Goal: Entertainment & Leisure: Consume media (video, audio)

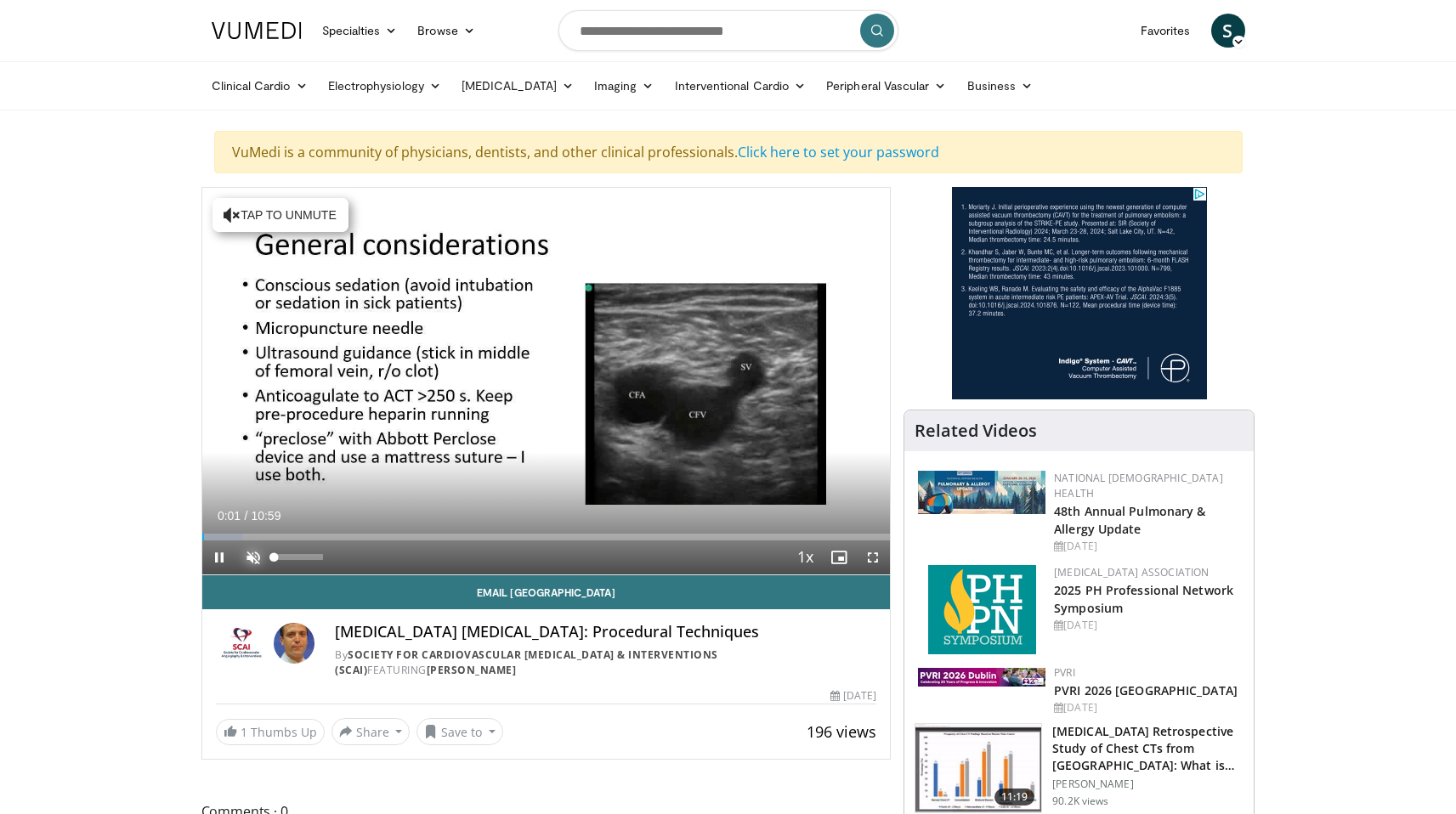
click at [250, 557] on span "Video Player" at bounding box center [253, 558] width 34 height 34
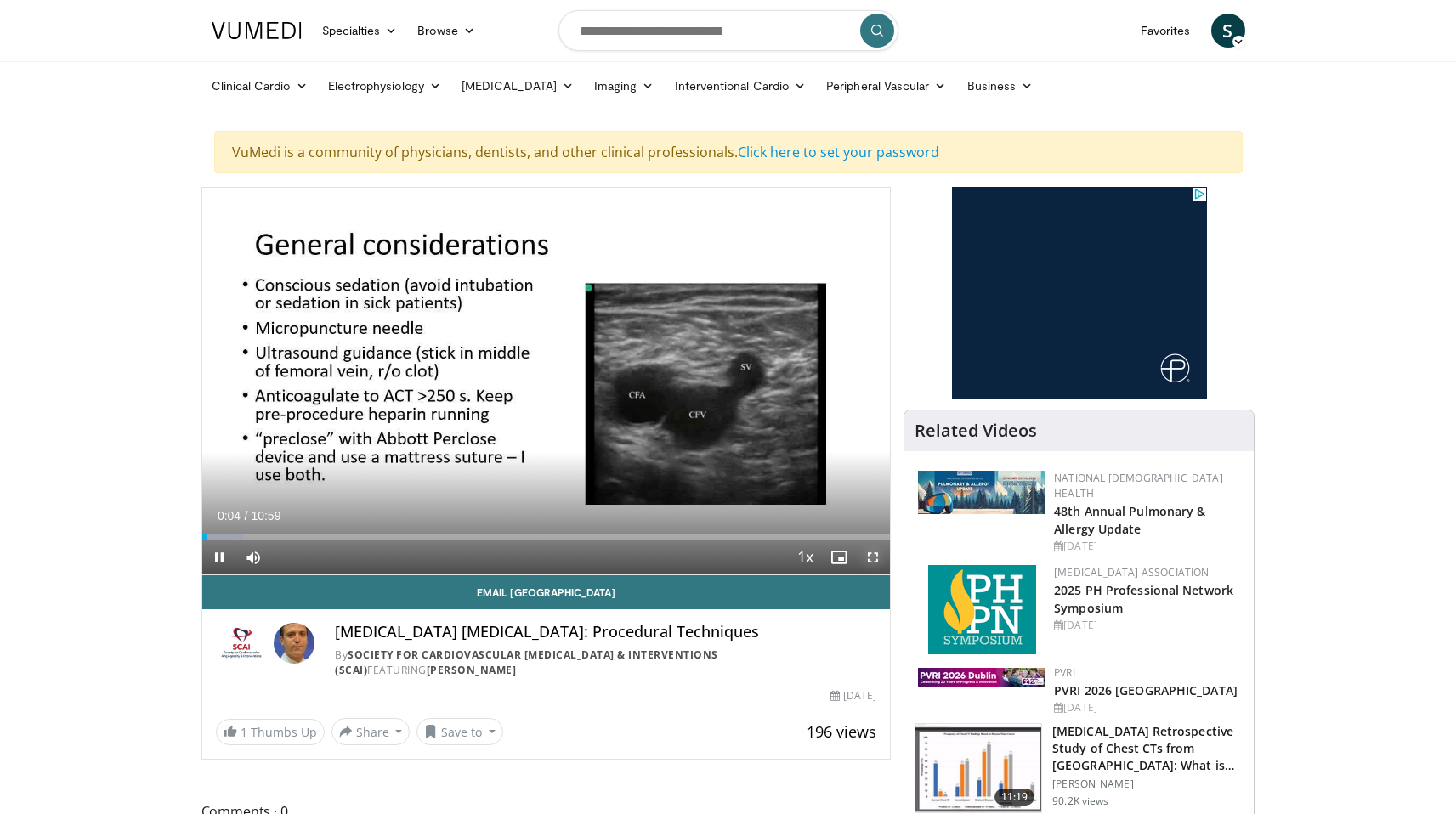
click at [870, 556] on span "Video Player" at bounding box center [873, 558] width 34 height 34
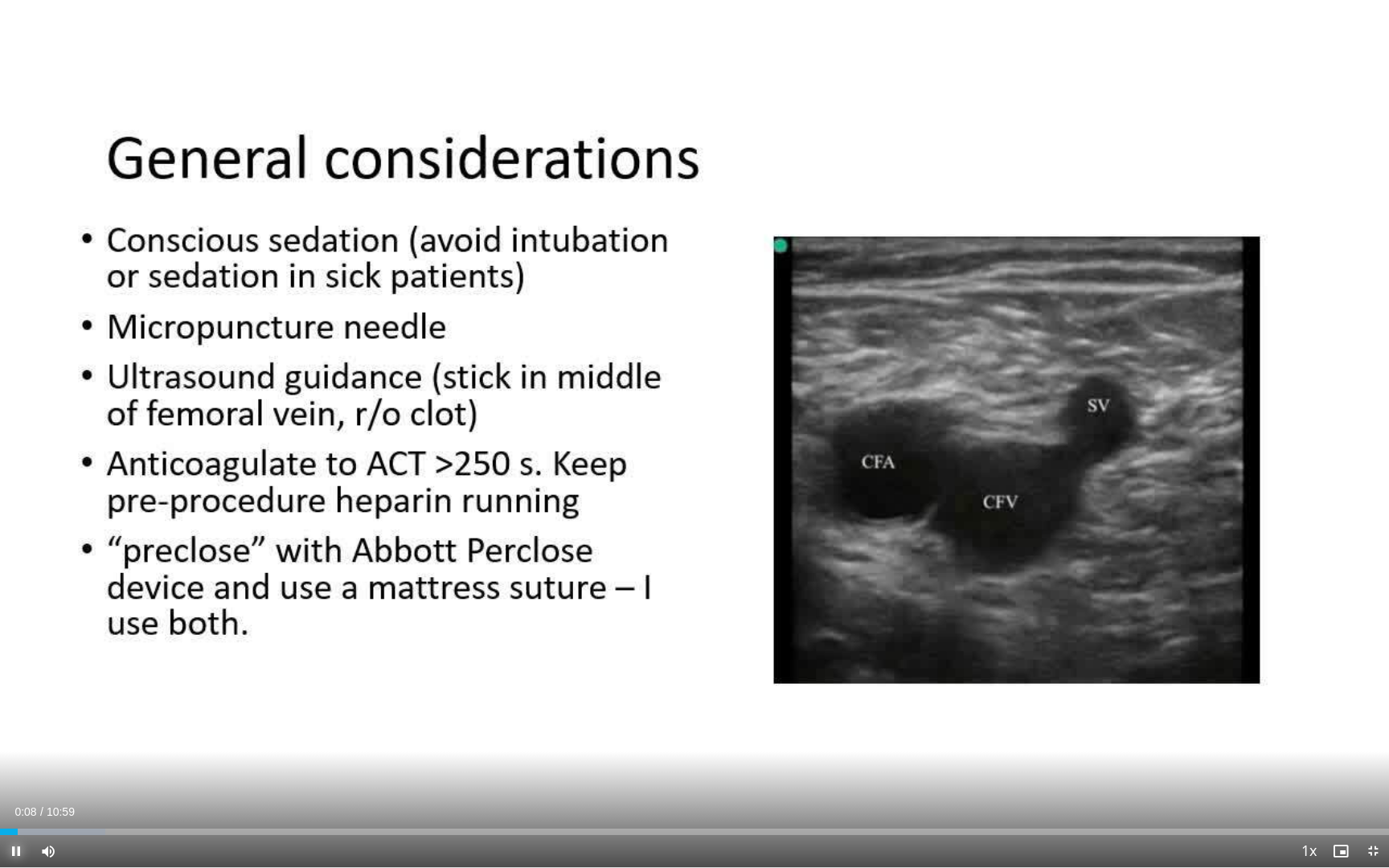
click at [16, 769] on span "Video Player" at bounding box center [16, 851] width 32 height 32
click at [14, 769] on span "Video Player" at bounding box center [16, 851] width 32 height 32
click at [15, 769] on span "Video Player" at bounding box center [16, 851] width 32 height 32
click at [17, 769] on span "Video Player" at bounding box center [16, 851] width 32 height 32
click at [15, 769] on span "Video Player" at bounding box center [16, 851] width 32 height 32
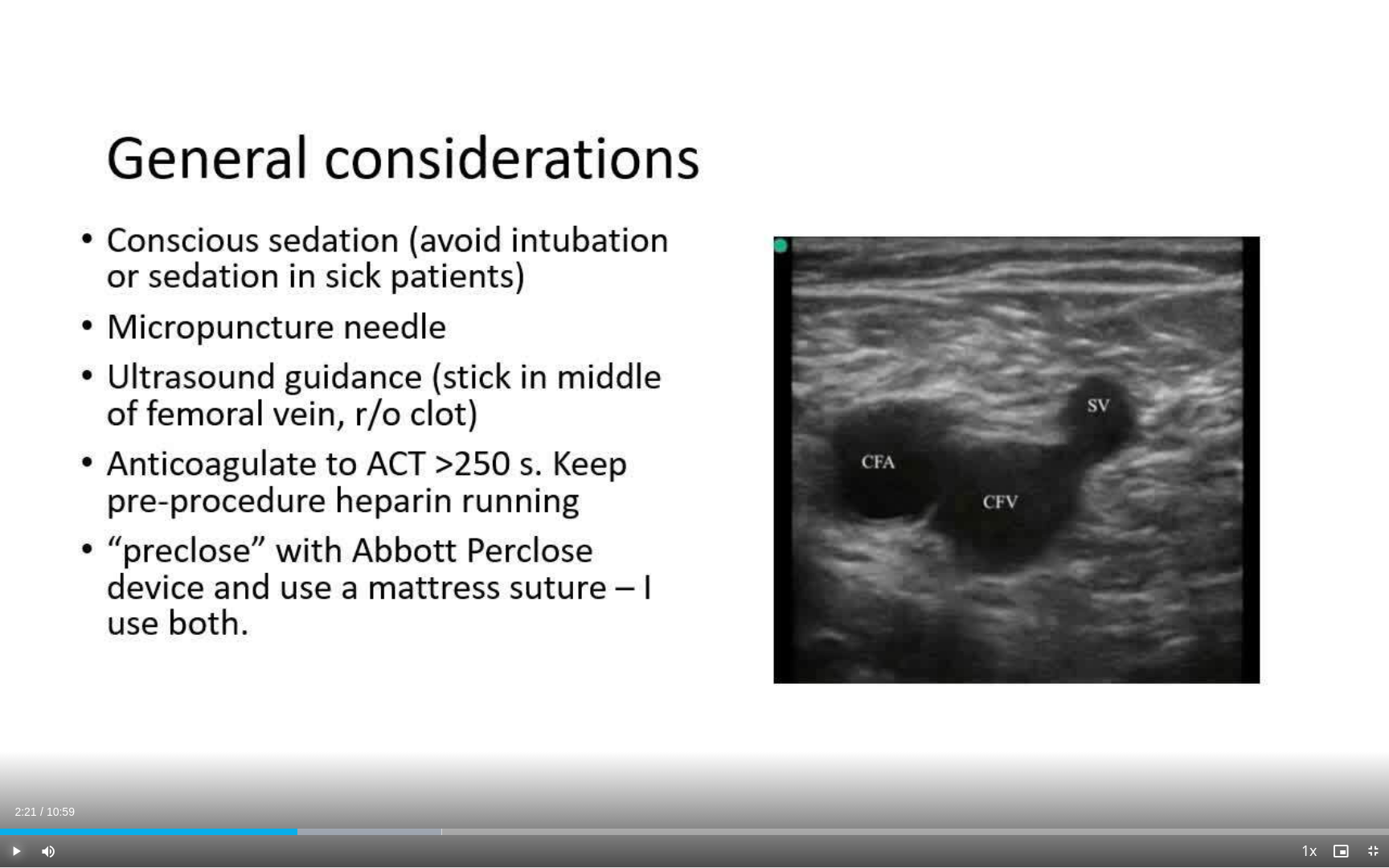
click at [15, 769] on span "Video Player" at bounding box center [16, 851] width 32 height 32
click at [14, 769] on span "Video Player" at bounding box center [16, 851] width 32 height 32
click at [16, 769] on span "Video Player" at bounding box center [16, 851] width 32 height 32
click at [14, 769] on span "Video Player" at bounding box center [16, 851] width 32 height 32
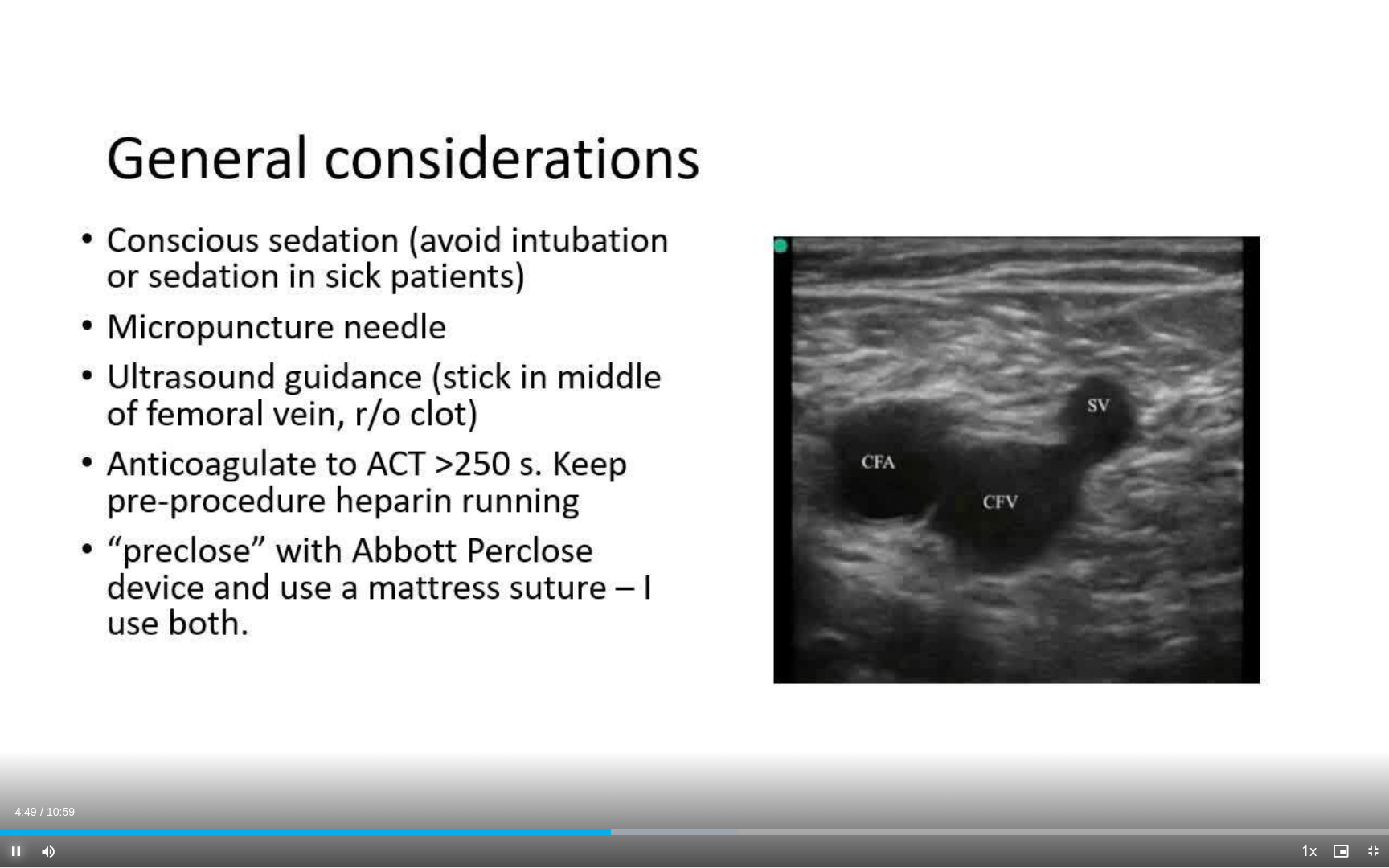
click at [19, 769] on span "Video Player" at bounding box center [16, 851] width 32 height 32
click at [18, 769] on span "Video Player" at bounding box center [16, 851] width 32 height 32
click at [18, 769] on video-js "**********" at bounding box center [694, 434] width 1389 height 868
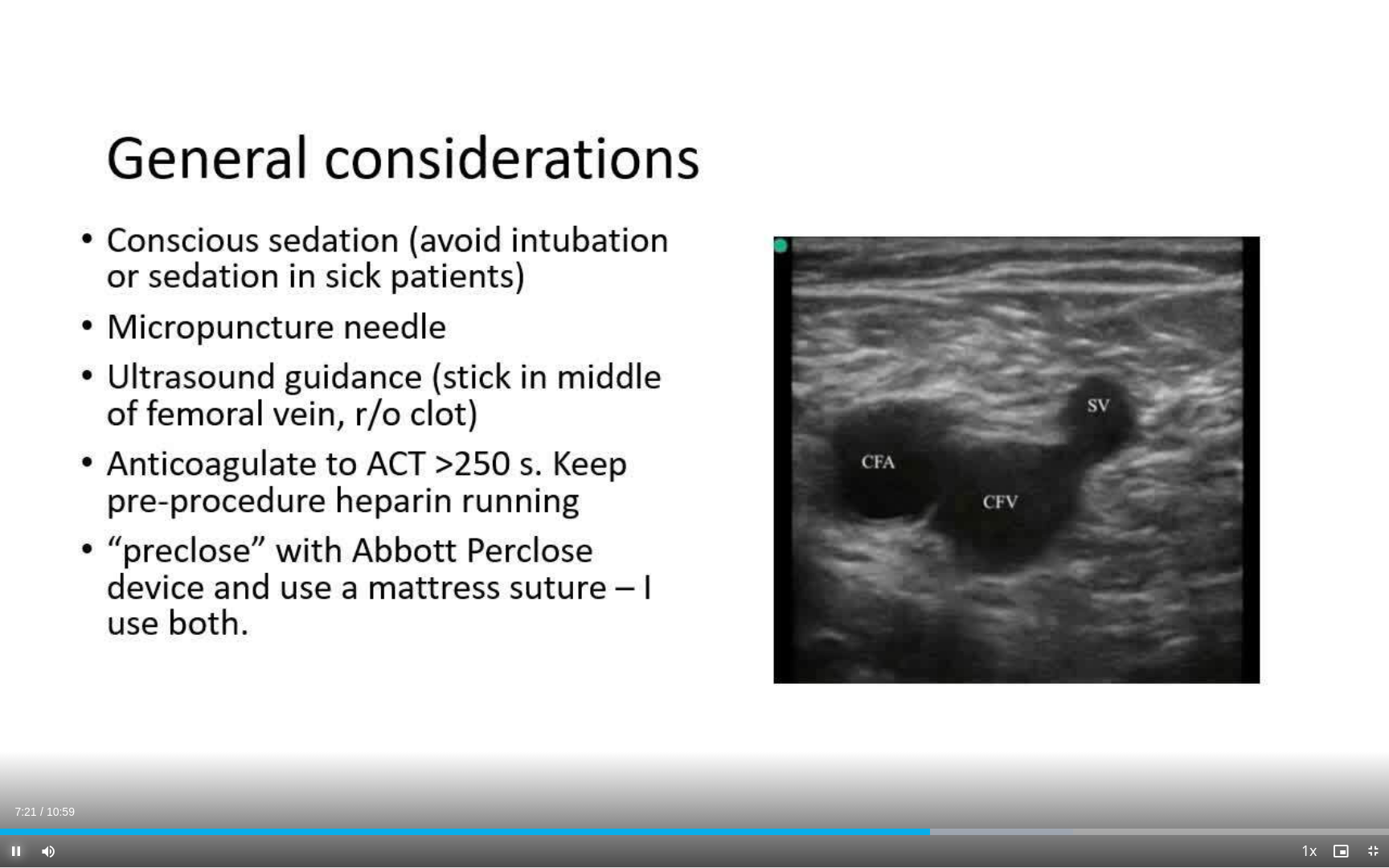
click at [18, 769] on span "Video Player" at bounding box center [16, 851] width 32 height 32
click at [19, 769] on span "Video Player" at bounding box center [16, 851] width 32 height 32
click at [994, 769] on div "Progress Bar" at bounding box center [995, 831] width 2 height 6
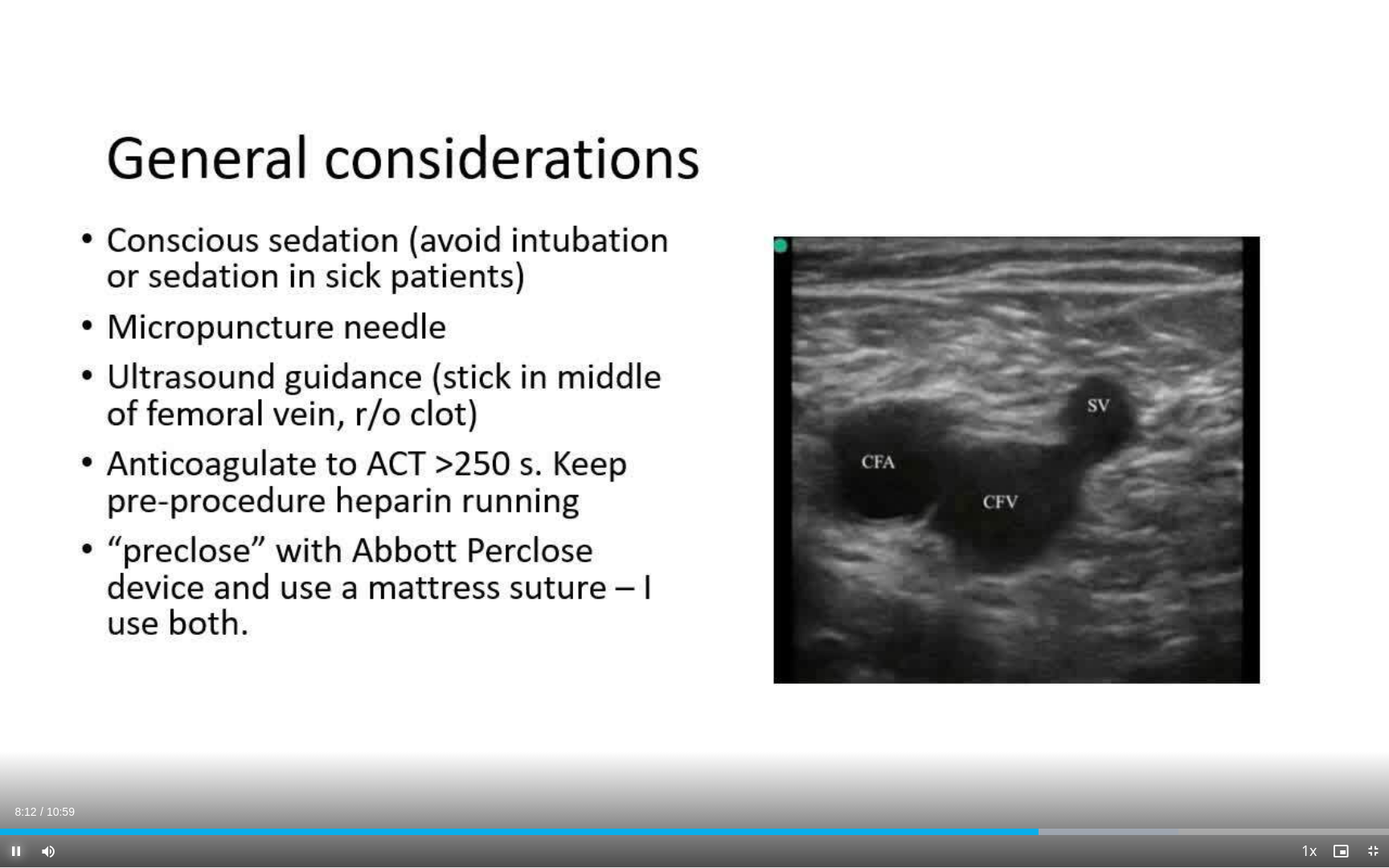
click at [15, 769] on span "Video Player" at bounding box center [16, 851] width 32 height 32
click at [1019, 769] on div "Progress Bar" at bounding box center [1020, 831] width 2 height 6
click at [16, 769] on span "Video Player" at bounding box center [16, 851] width 32 height 32
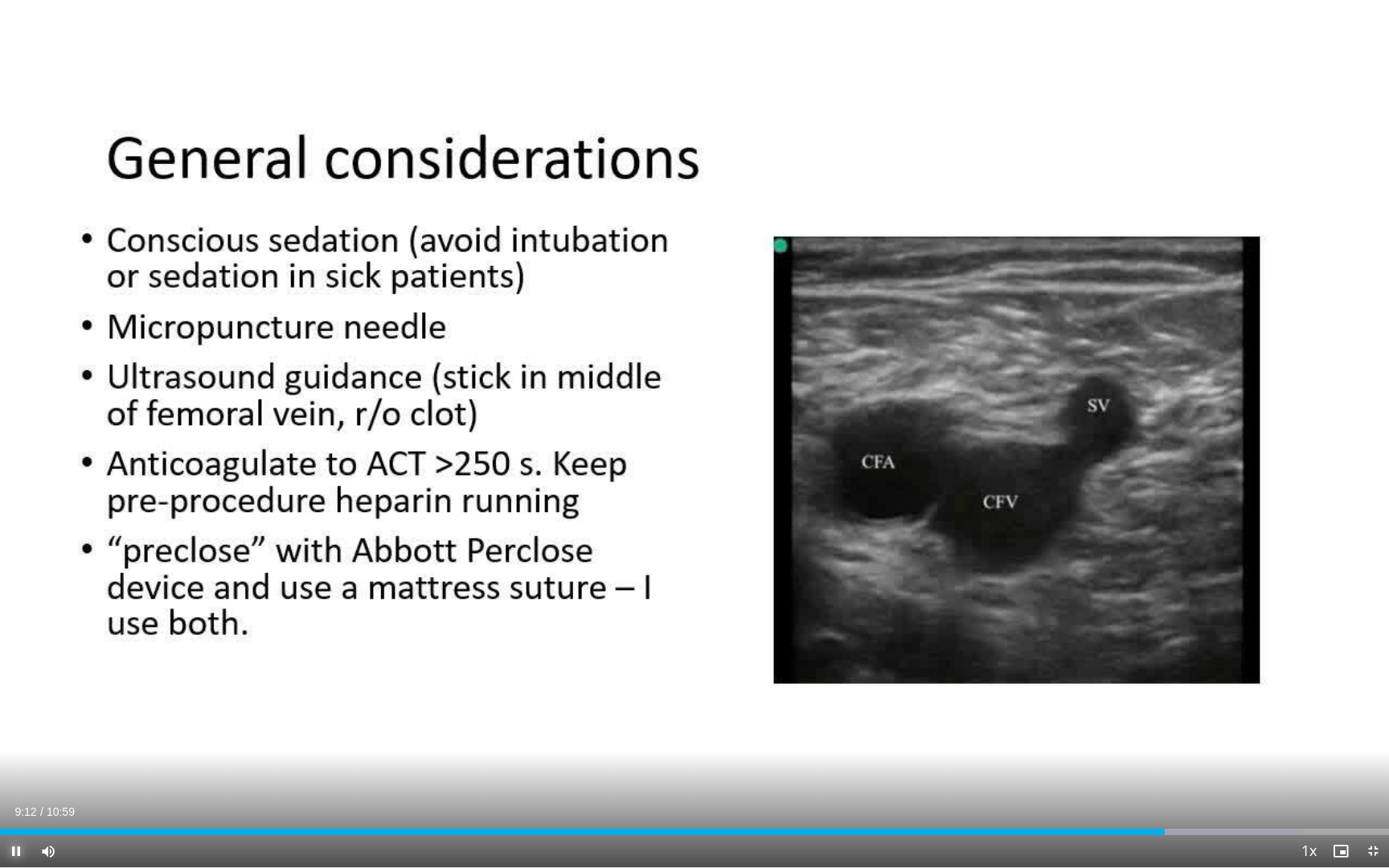
click at [15, 769] on span "Video Player" at bounding box center [16, 851] width 32 height 32
click at [1195, 769] on div "Progress Bar" at bounding box center [1196, 831] width 2 height 6
click at [1186, 769] on div "Progress Bar" at bounding box center [1187, 831] width 2 height 6
click at [1169, 769] on div "Progress Bar" at bounding box center [1170, 831] width 2 height 6
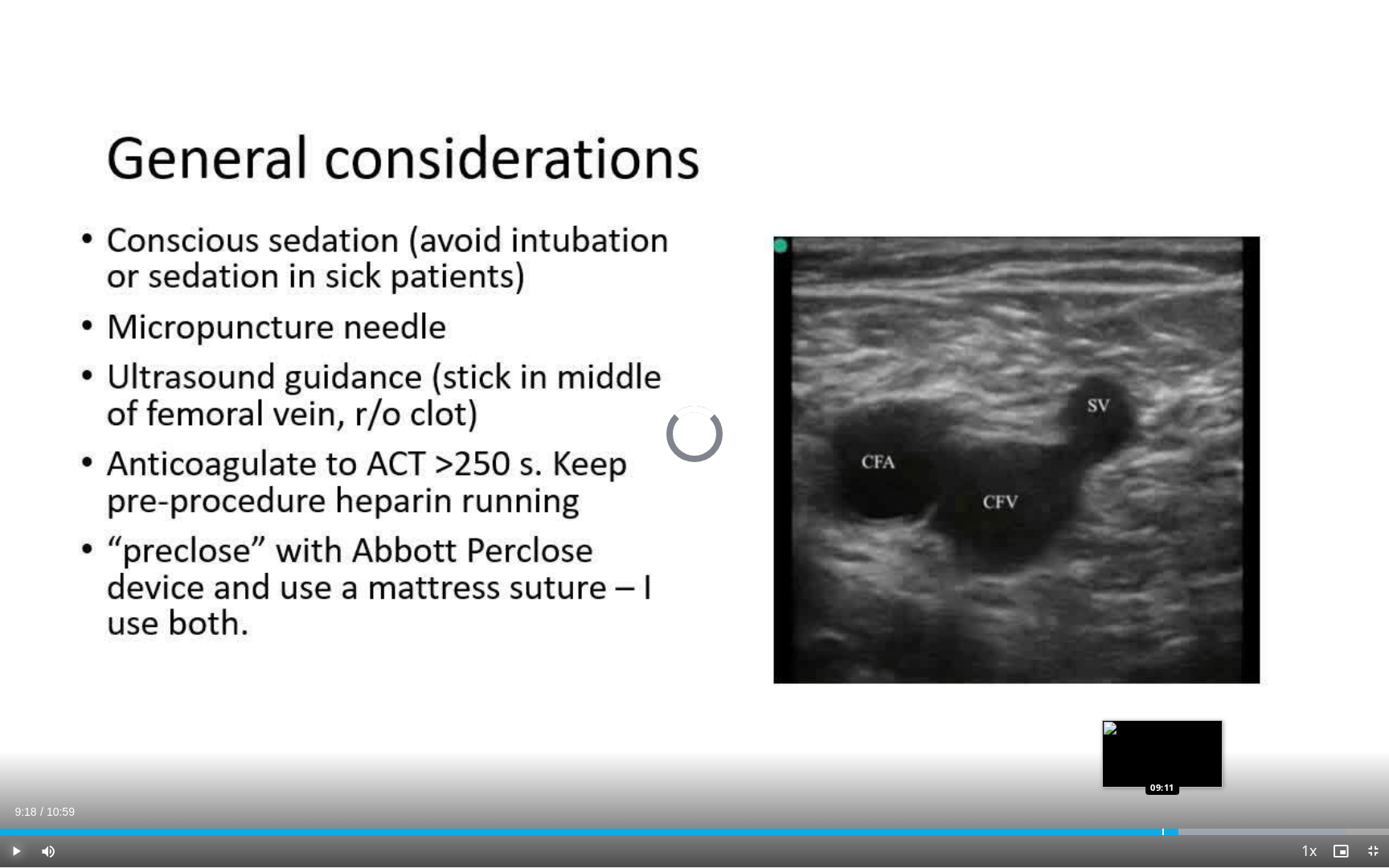
click at [1162, 769] on div "Progress Bar" at bounding box center [1163, 831] width 2 height 6
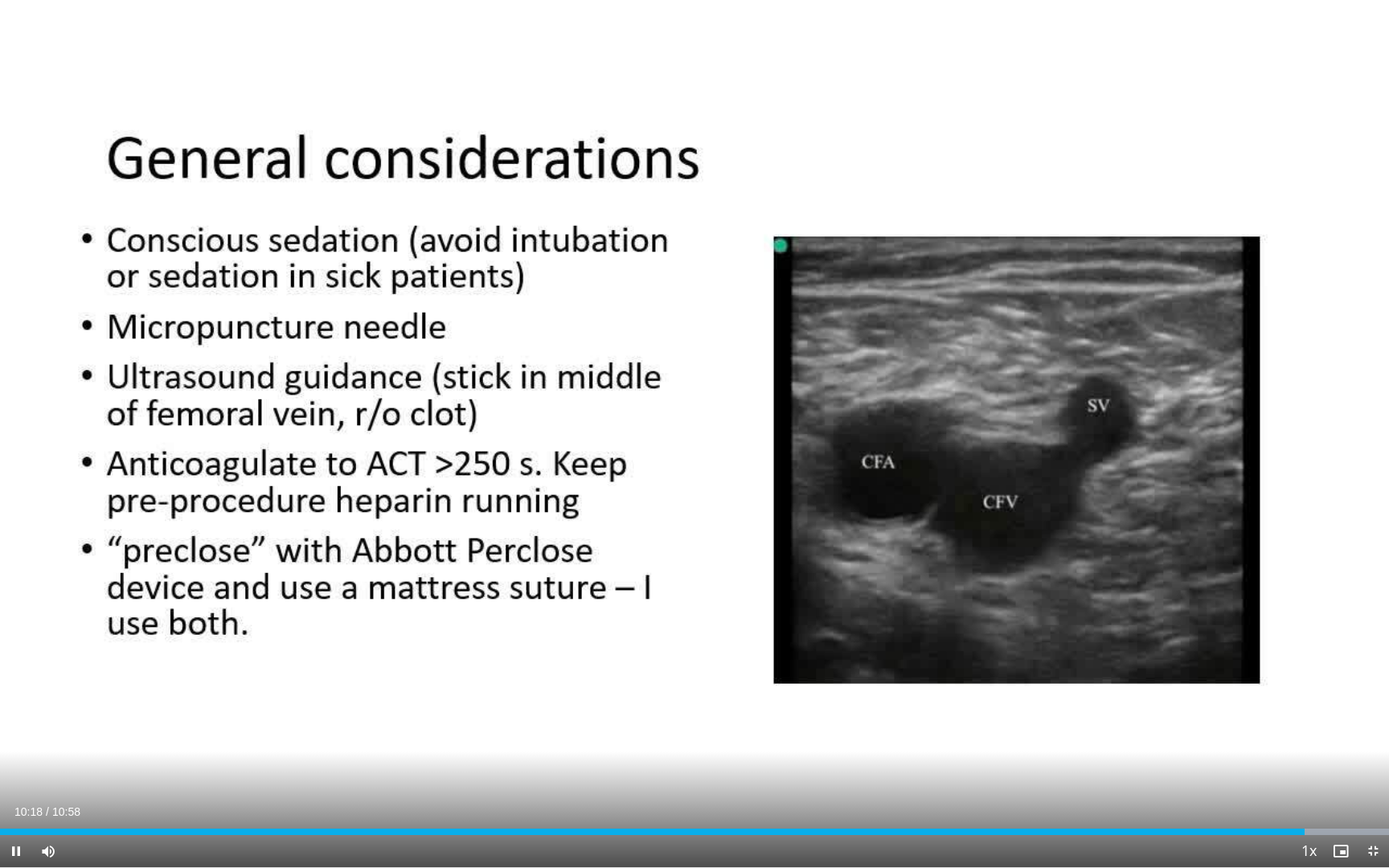
click at [16, 769] on video-js "**********" at bounding box center [694, 434] width 1389 height 868
click at [14, 769] on span "Video Player" at bounding box center [16, 851] width 32 height 32
click at [1321, 769] on div "Progress Bar" at bounding box center [1322, 831] width 2 height 6
click at [1307, 769] on div "Progress Bar" at bounding box center [1308, 831] width 2 height 6
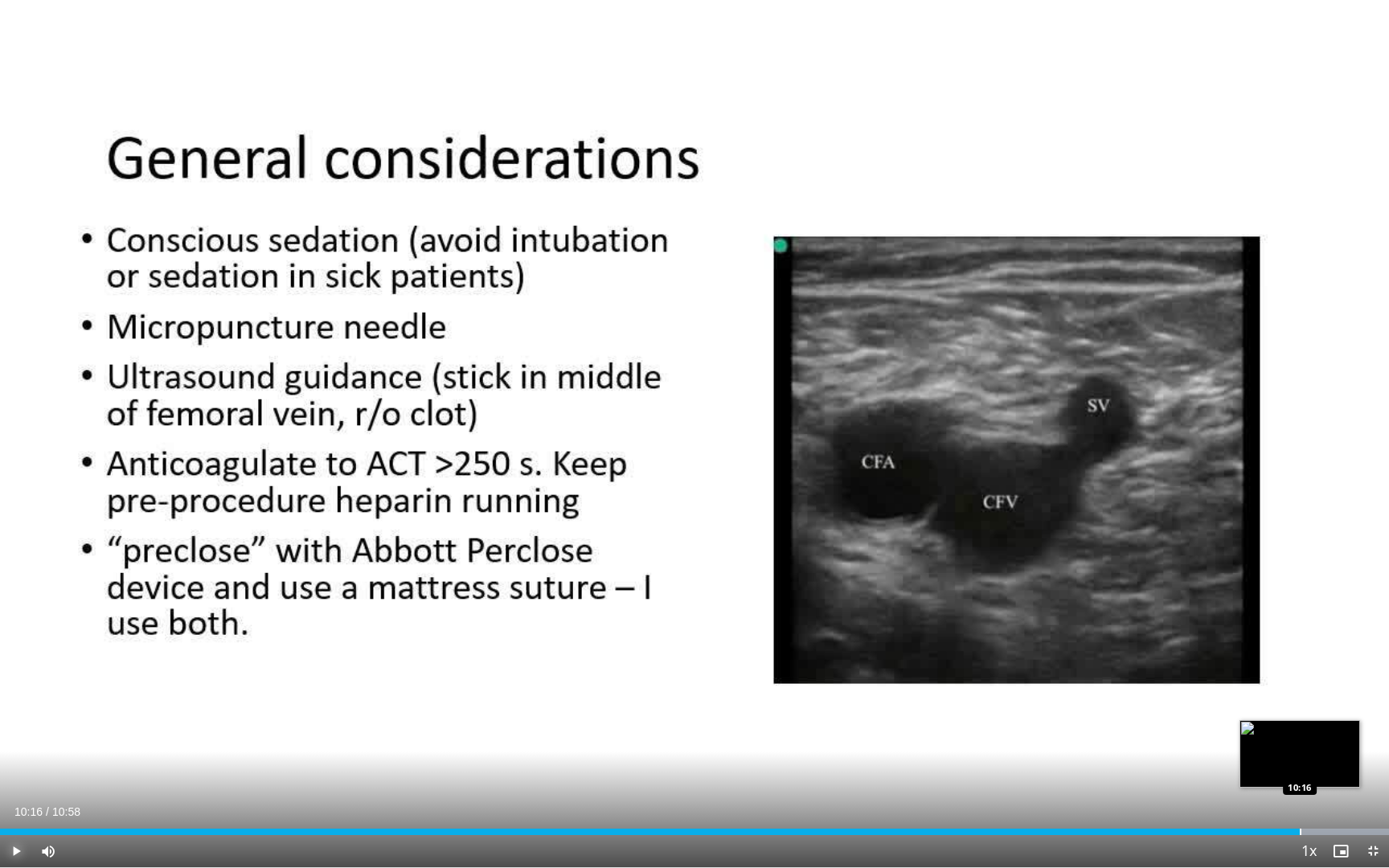
click at [1300, 769] on div "Progress Bar" at bounding box center [1301, 831] width 2 height 6
click at [21, 769] on span "Video Player" at bounding box center [16, 851] width 32 height 32
click at [16, 769] on span "Video Player" at bounding box center [16, 851] width 32 height 32
click at [19, 769] on video-js "**********" at bounding box center [694, 434] width 1389 height 868
click at [17, 769] on span "Video Player" at bounding box center [16, 851] width 32 height 32
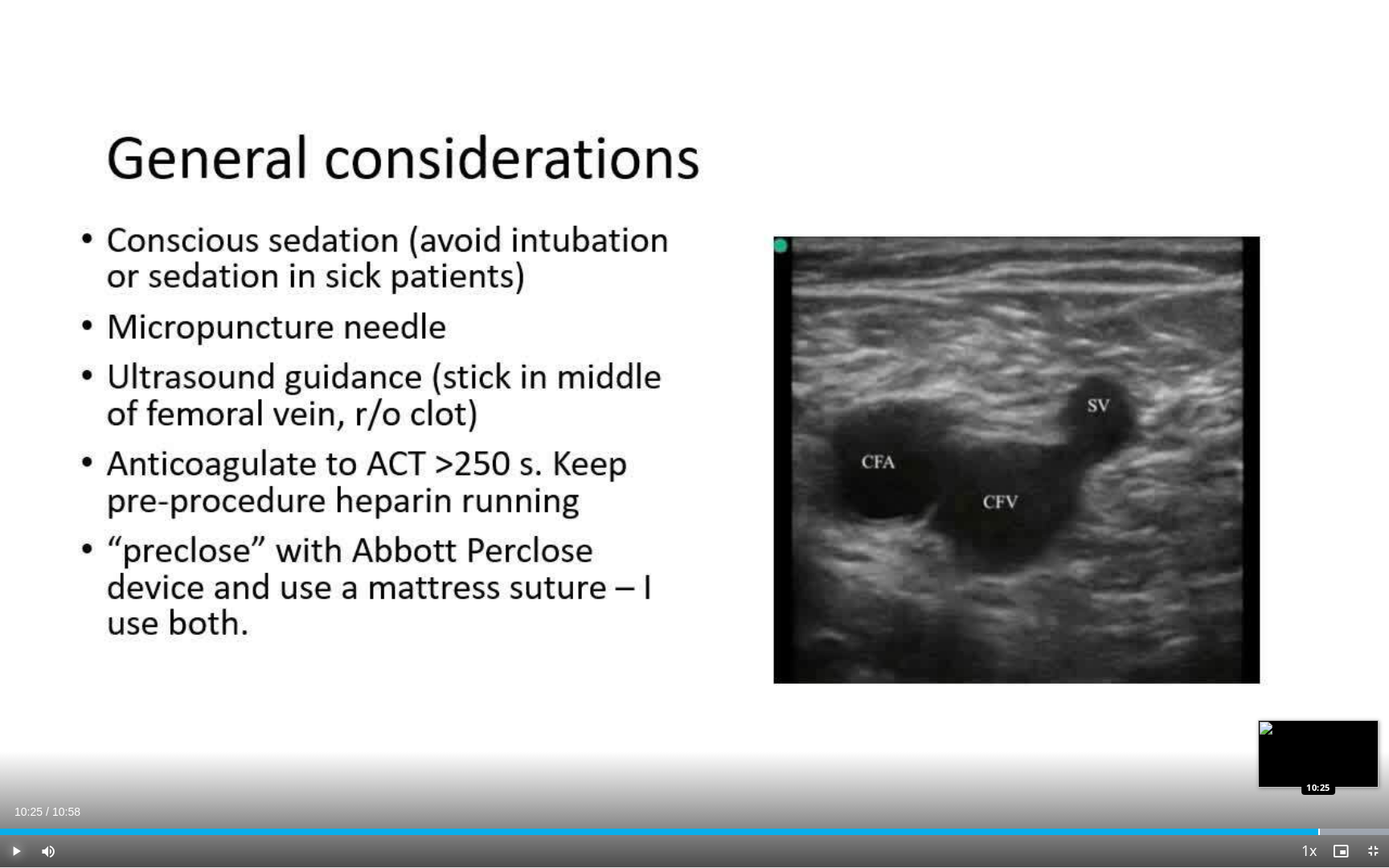
click at [1319, 769] on div "Progress Bar" at bounding box center [1320, 831] width 2 height 6
click at [14, 769] on span "Video Player" at bounding box center [16, 851] width 32 height 32
click at [19, 769] on span "Video Player" at bounding box center [16, 851] width 32 height 32
click at [20, 769] on span "Video Player" at bounding box center [16, 851] width 32 height 32
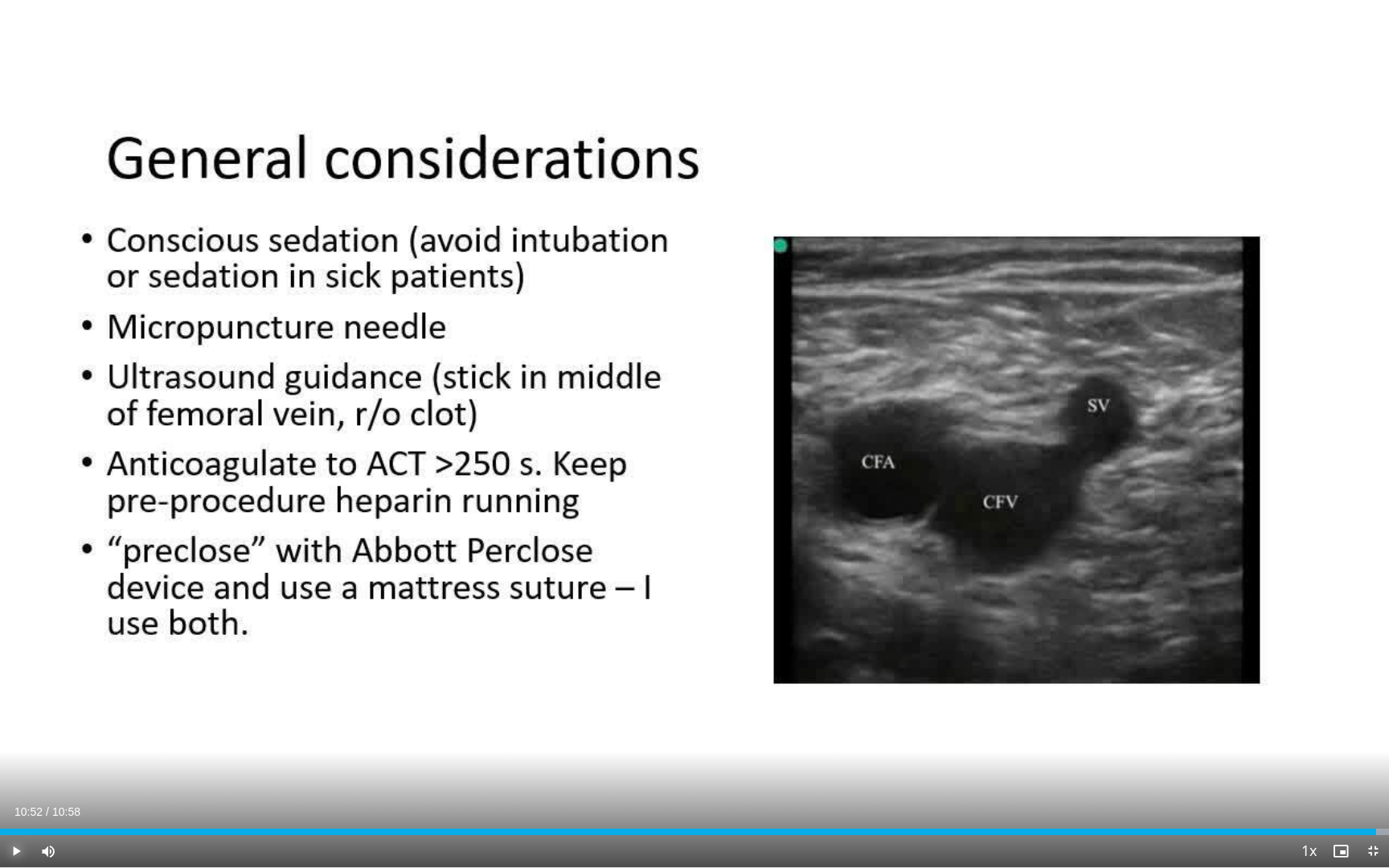
click at [20, 769] on span "Video Player" at bounding box center [16, 851] width 32 height 32
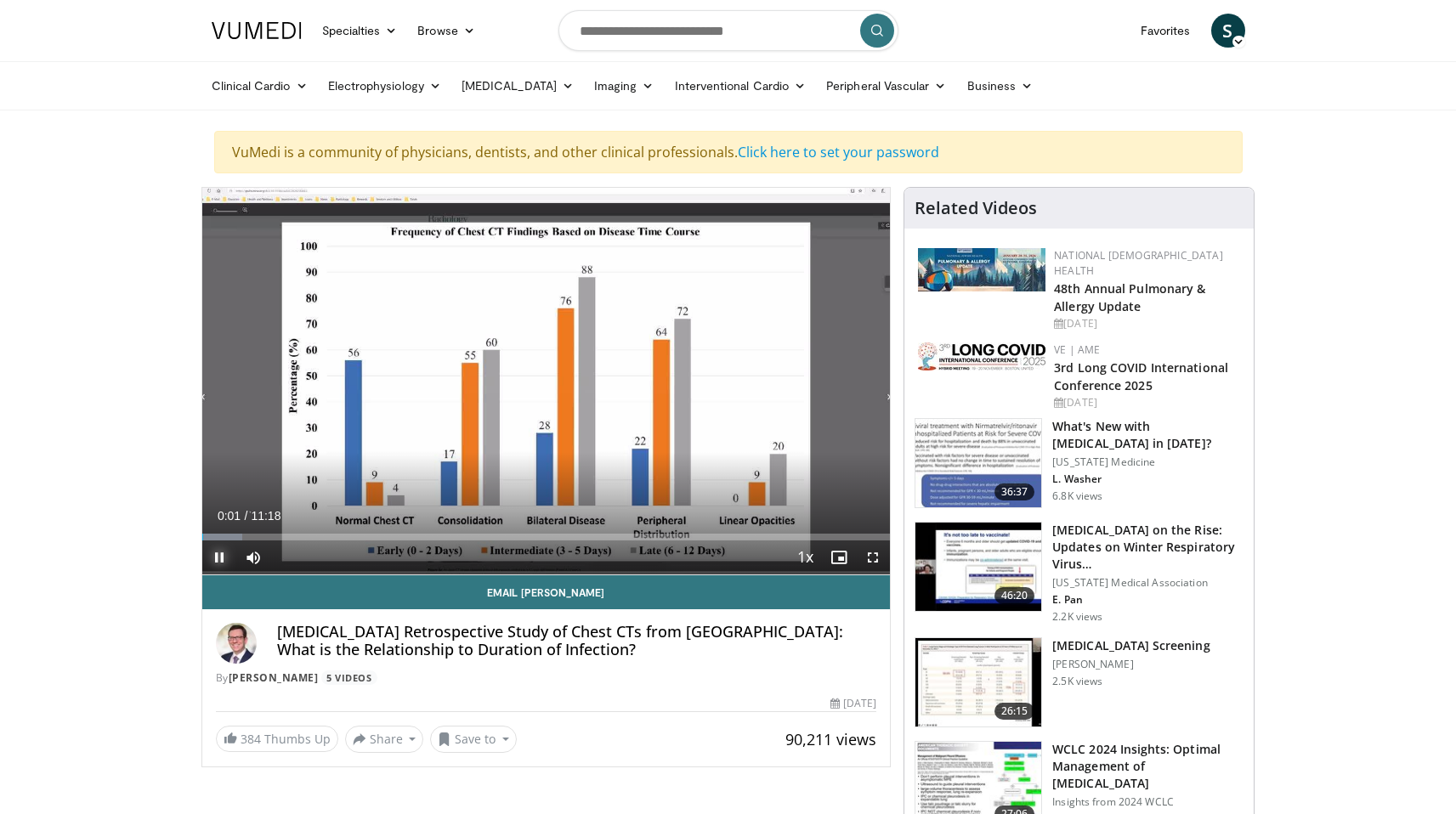
click at [220, 556] on span "Video Player" at bounding box center [219, 558] width 34 height 34
